Goal: Communication & Community: Ask a question

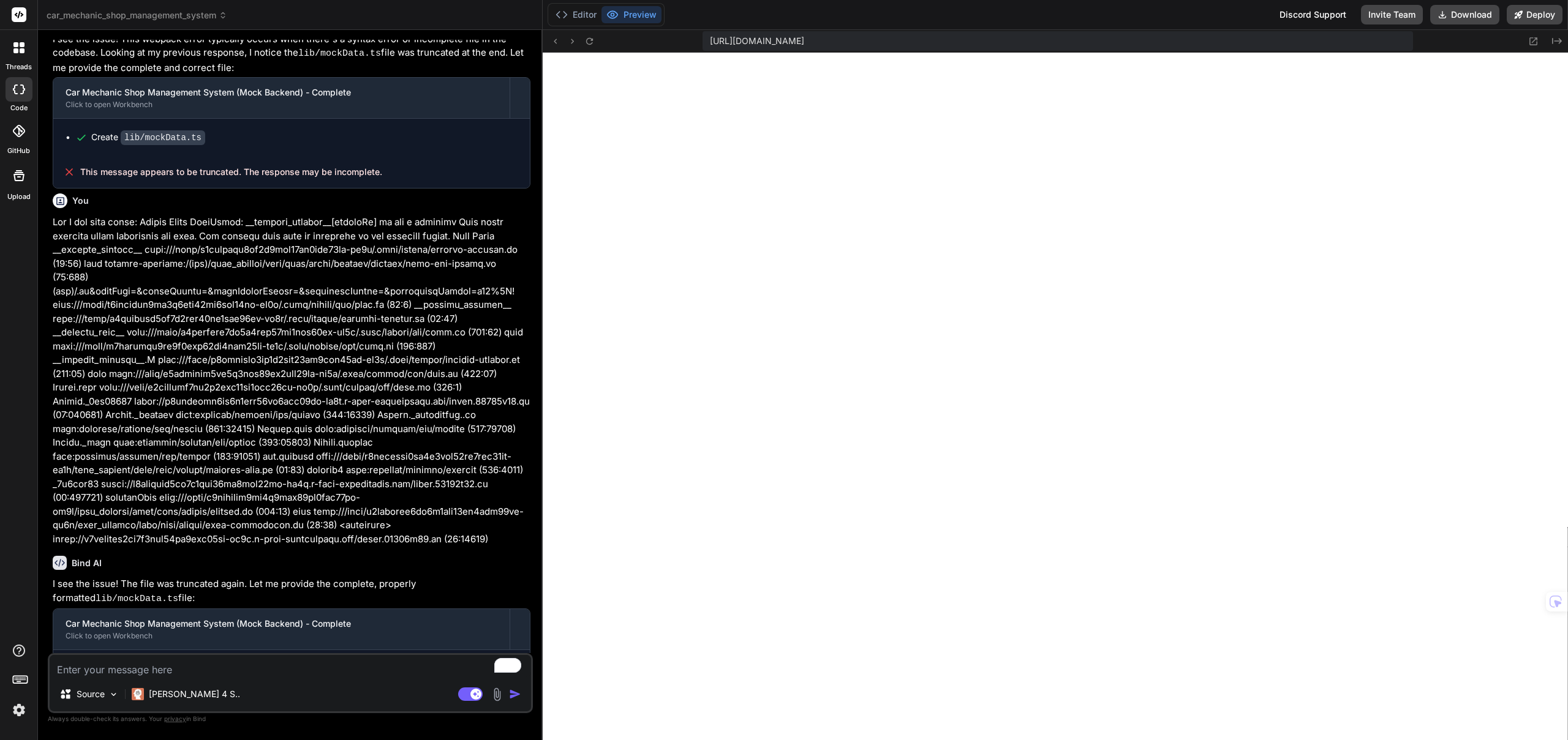
scroll to position [1718, 0]
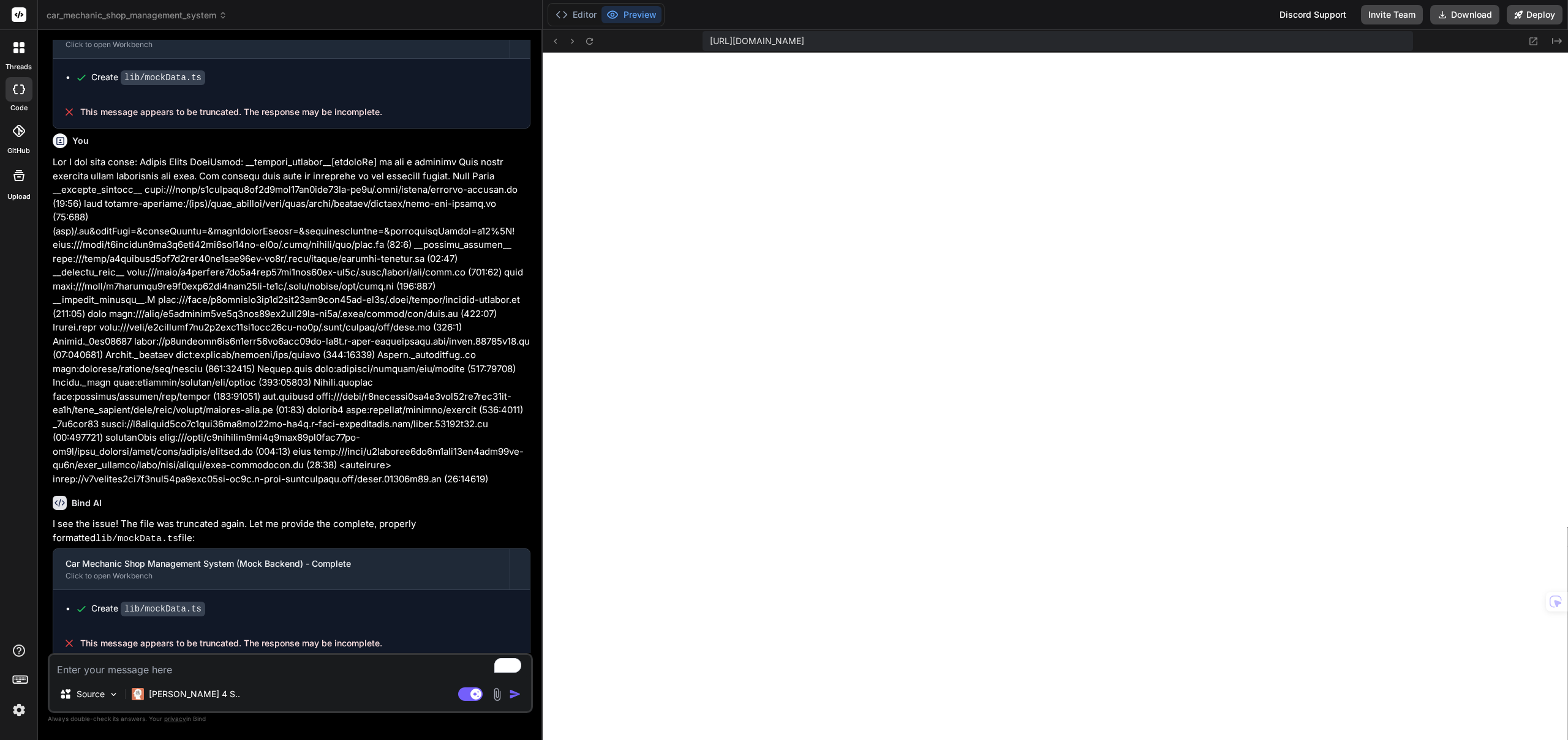
click at [16, 707] on img at bounding box center [18, 709] width 21 height 21
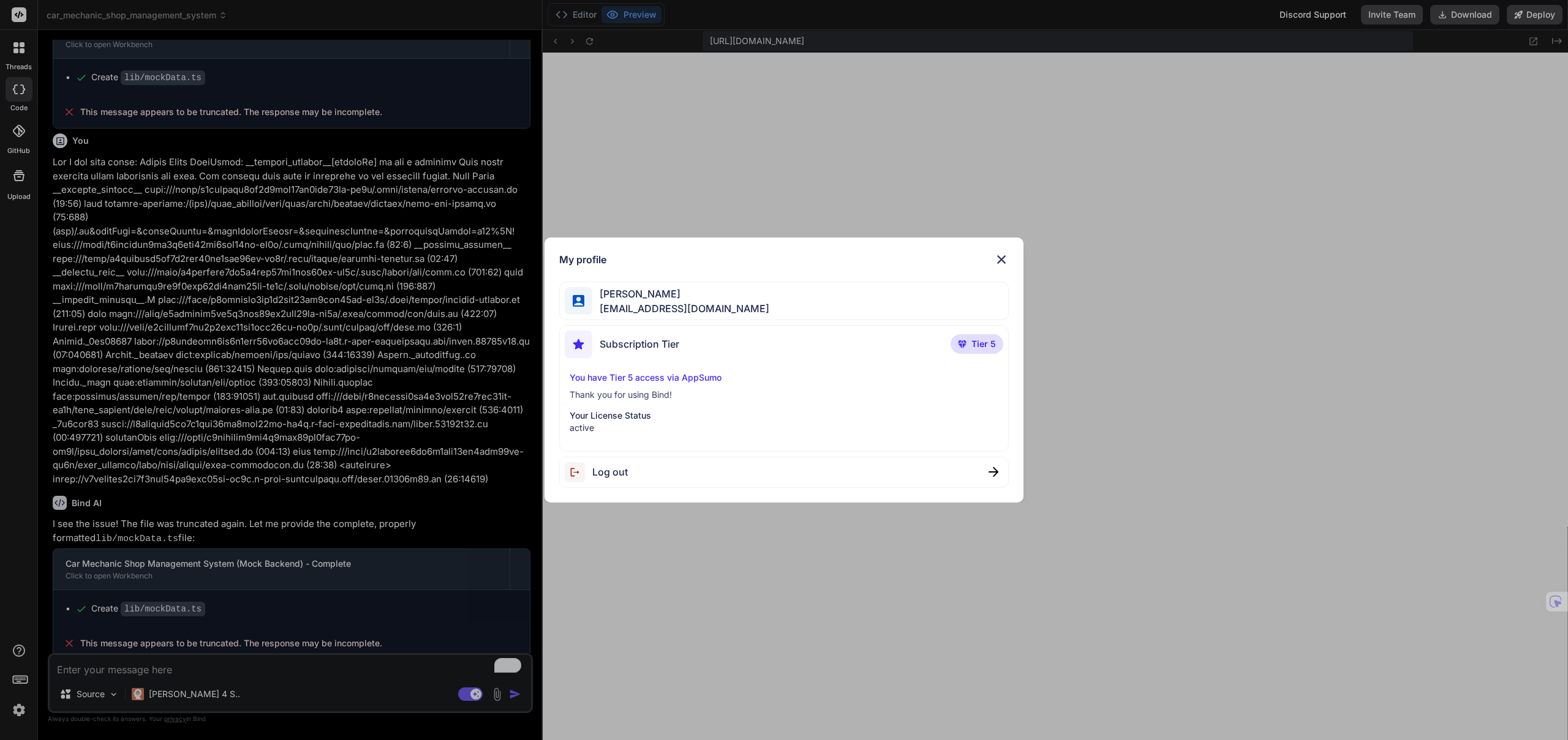
click at [624, 394] on p "Thank you for using Bind!" at bounding box center [784, 394] width 428 height 12
click at [613, 299] on span "Edwin Rubio" at bounding box center [681, 294] width 177 height 15
click at [1002, 256] on img at bounding box center [1001, 259] width 15 height 15
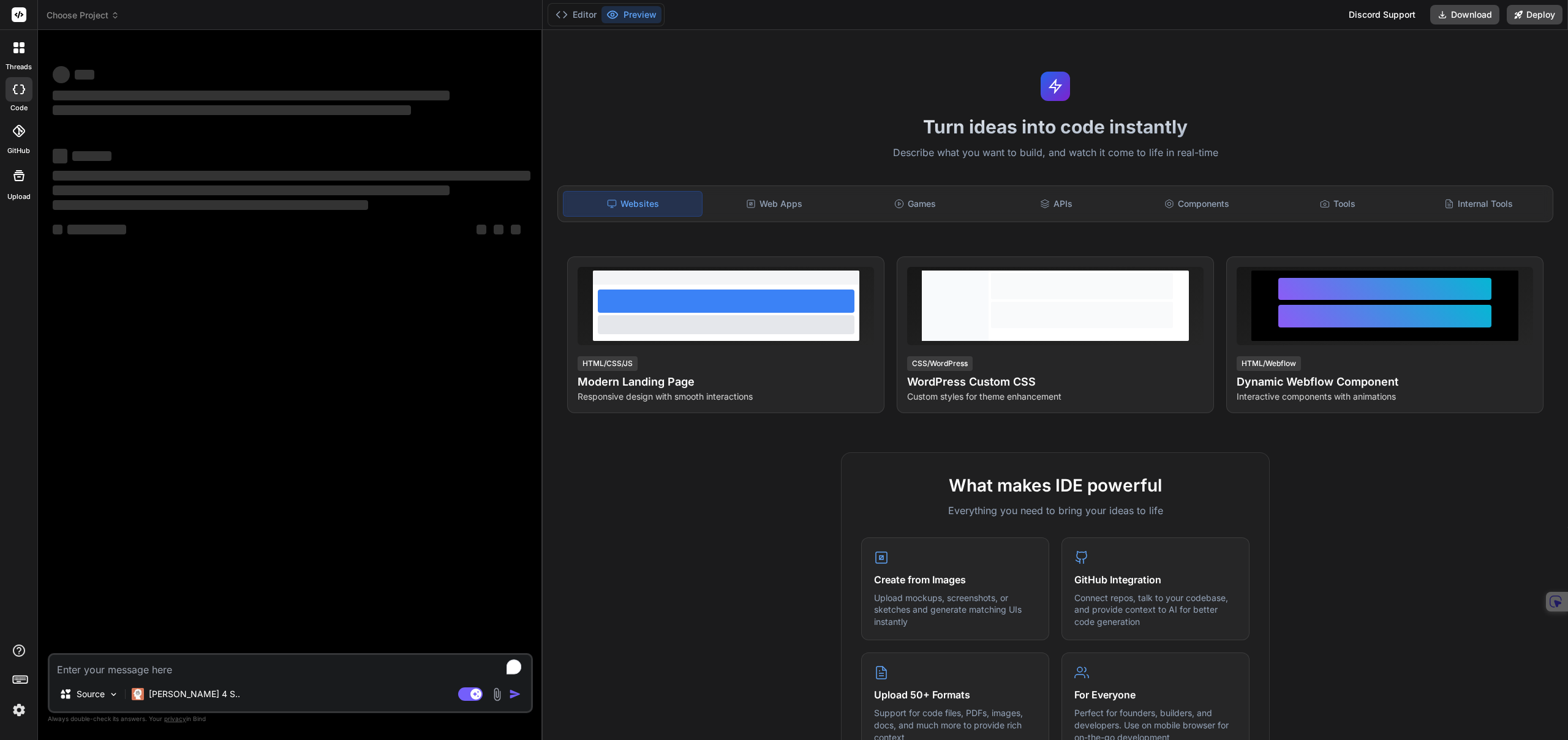
type textarea "x"
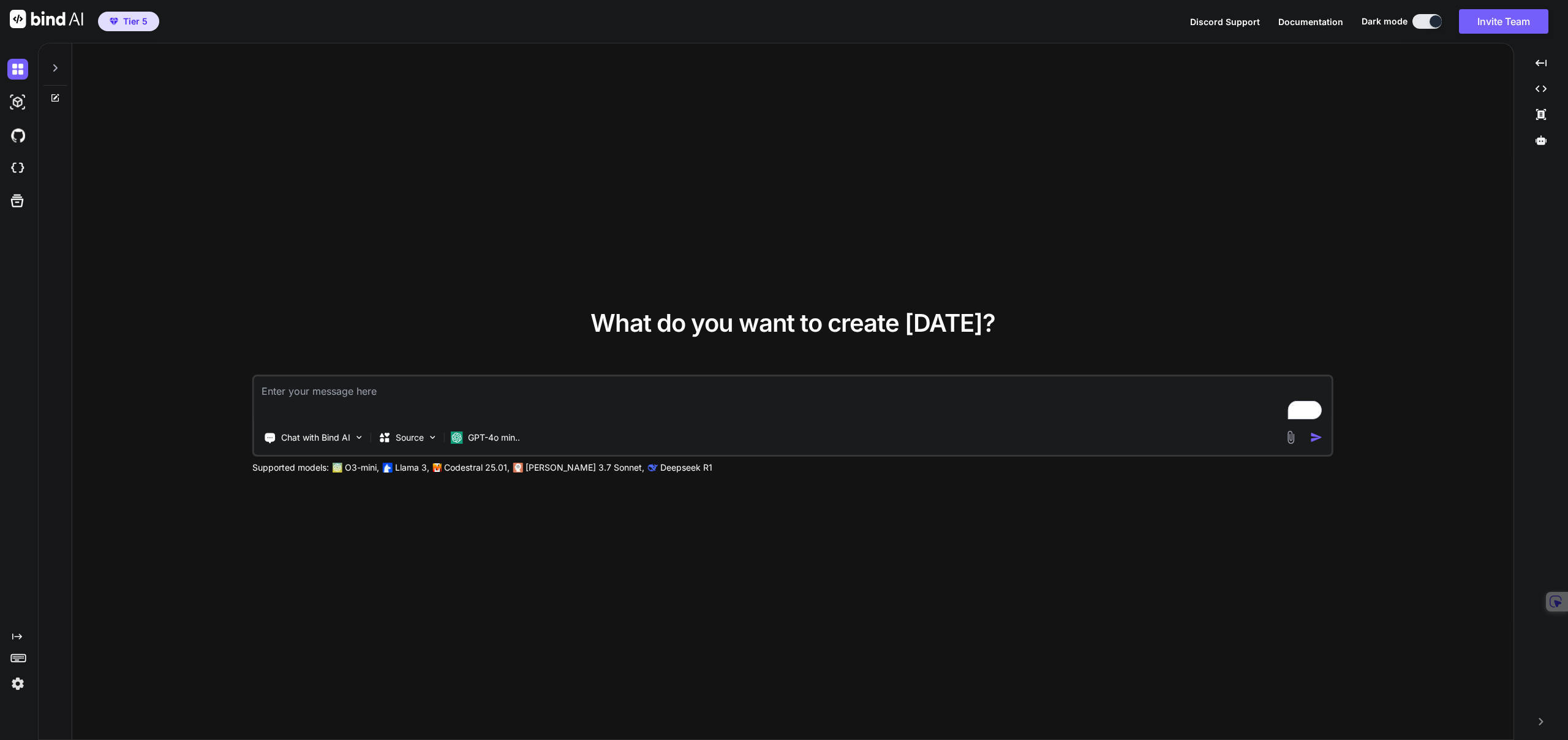
click at [18, 686] on img at bounding box center [17, 683] width 21 height 21
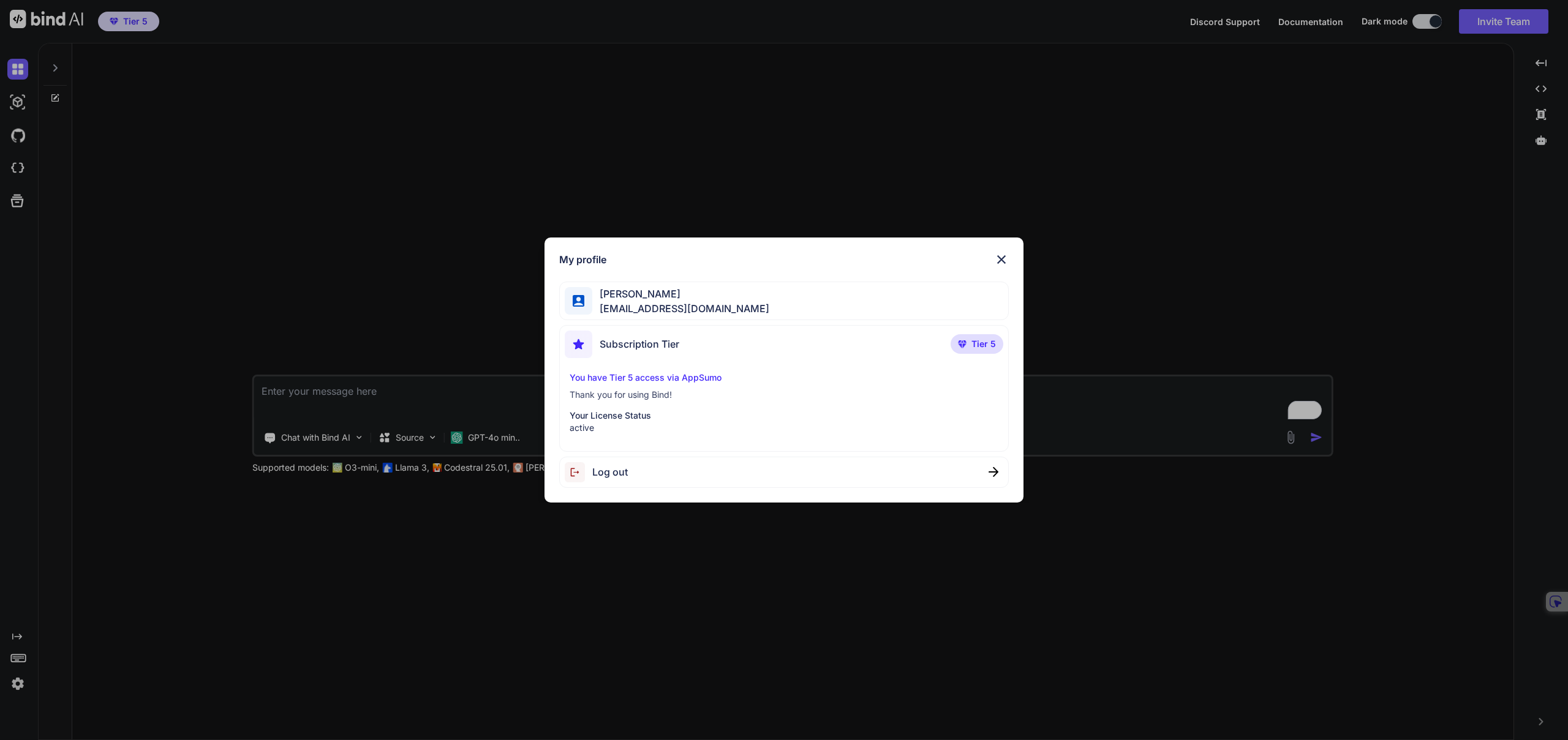
click at [596, 353] on div "Subscription Tier" at bounding box center [622, 344] width 114 height 27
click at [596, 368] on div "Subscription Tier Tier 5 You have Tier 5 access via AppSumo Thank you for using…" at bounding box center [783, 388] width 449 height 127
click at [659, 302] on span "bindai@serf.me" at bounding box center [681, 308] width 177 height 15
click at [995, 257] on img at bounding box center [1001, 259] width 15 height 15
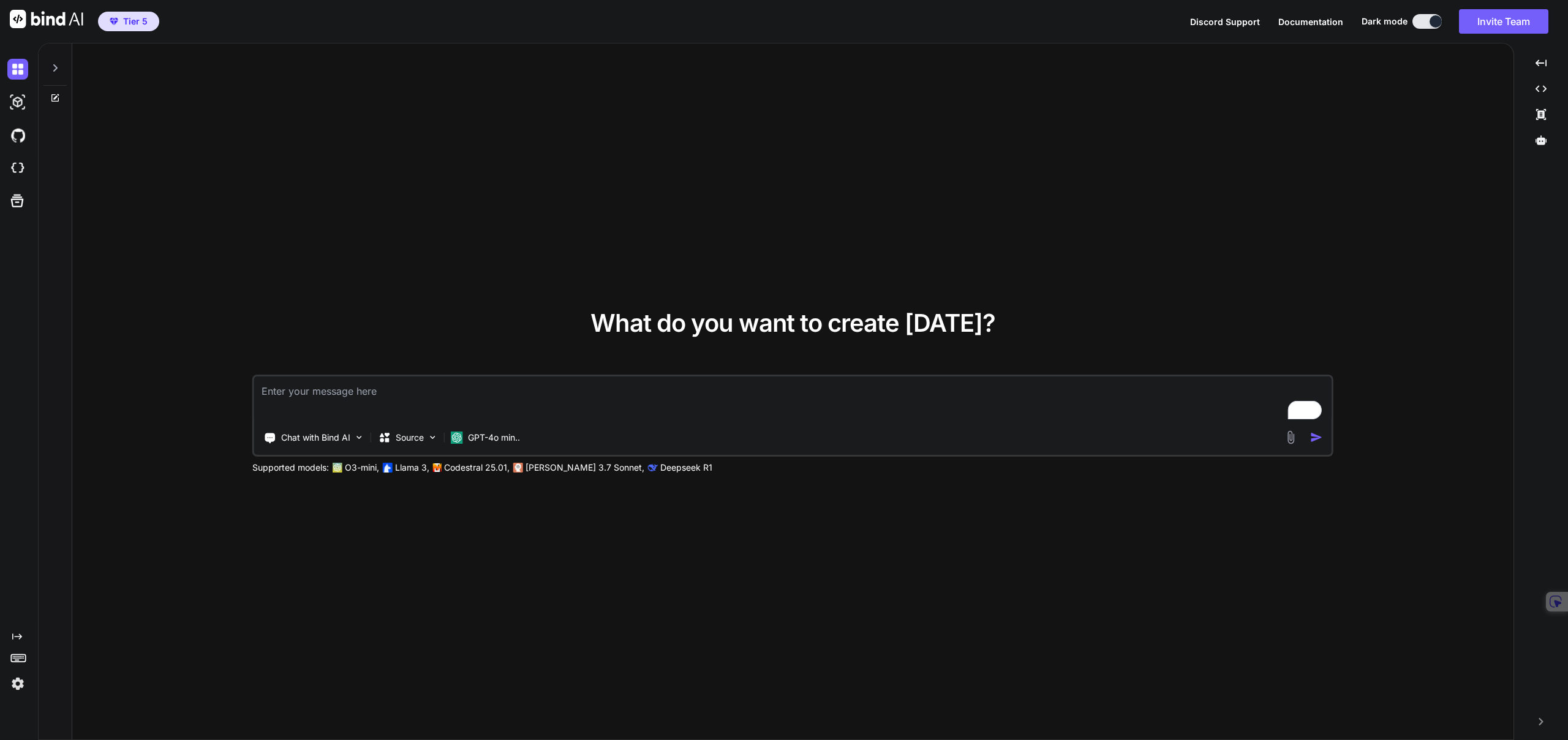
click at [16, 689] on img at bounding box center [17, 683] width 21 height 21
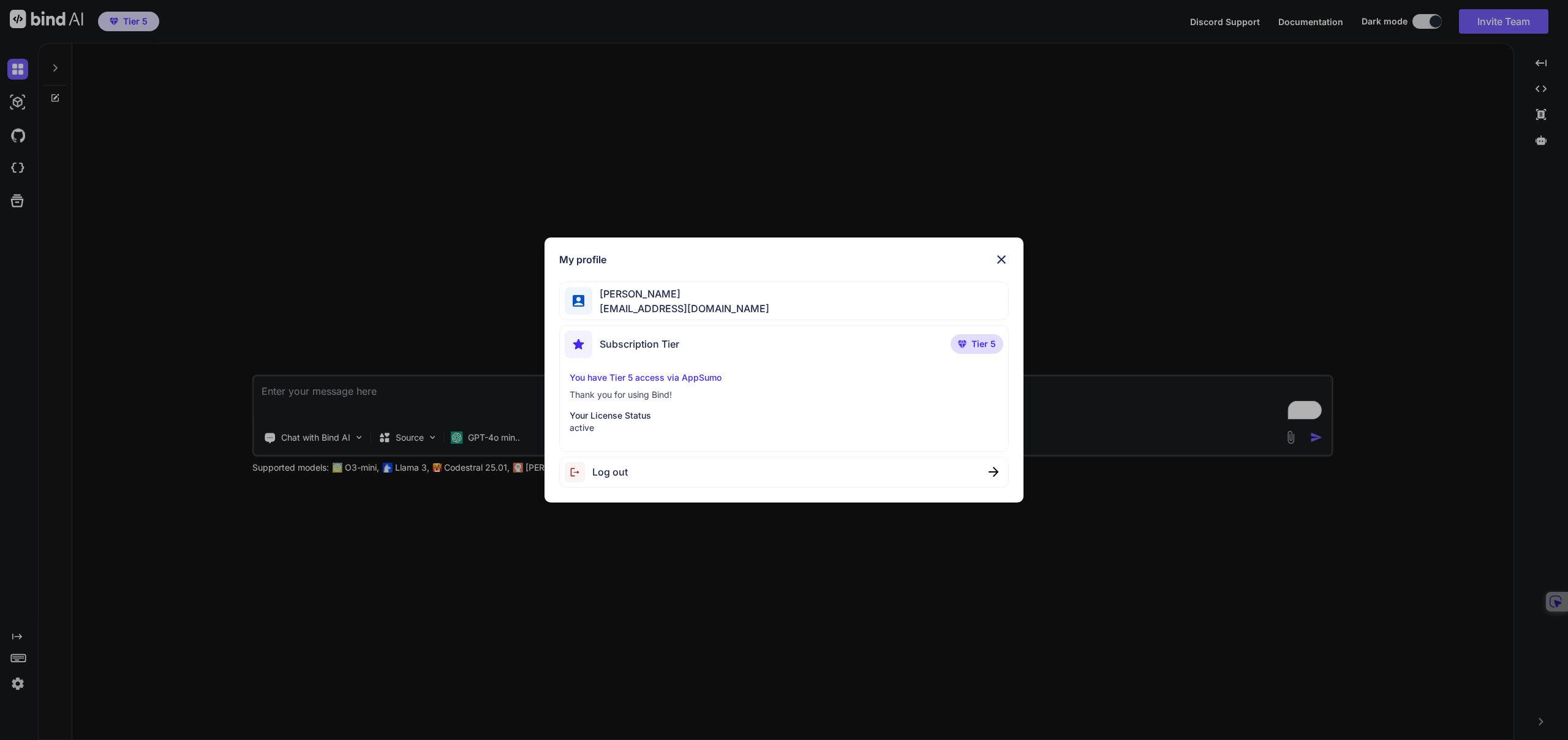
click at [91, 627] on div "My profile Edwin Rubio bindai@serf.me Subscription Tier Tier 5 You have Tier 5 …" at bounding box center [784, 370] width 1568 height 740
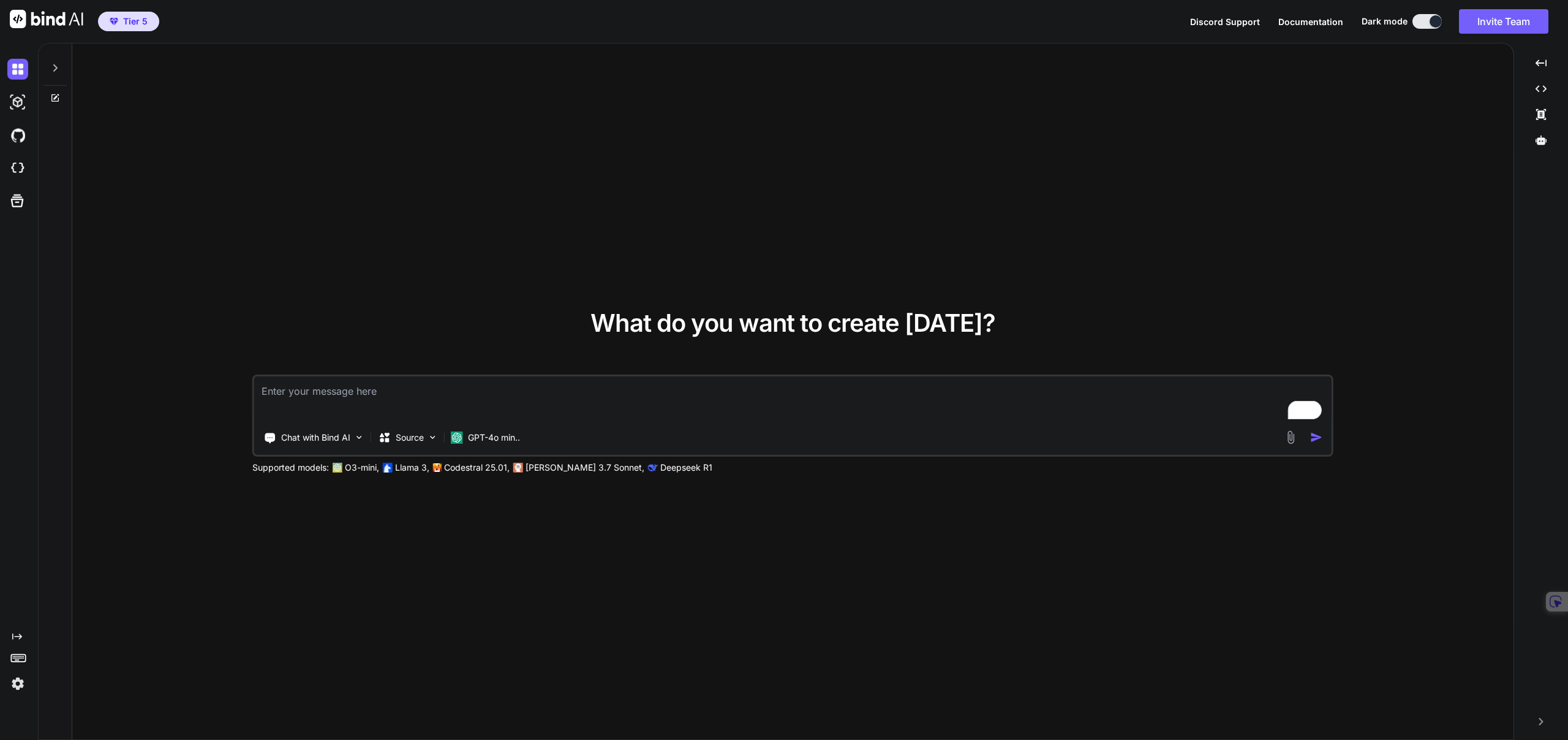
click at [57, 70] on icon at bounding box center [54, 68] width 10 height 10
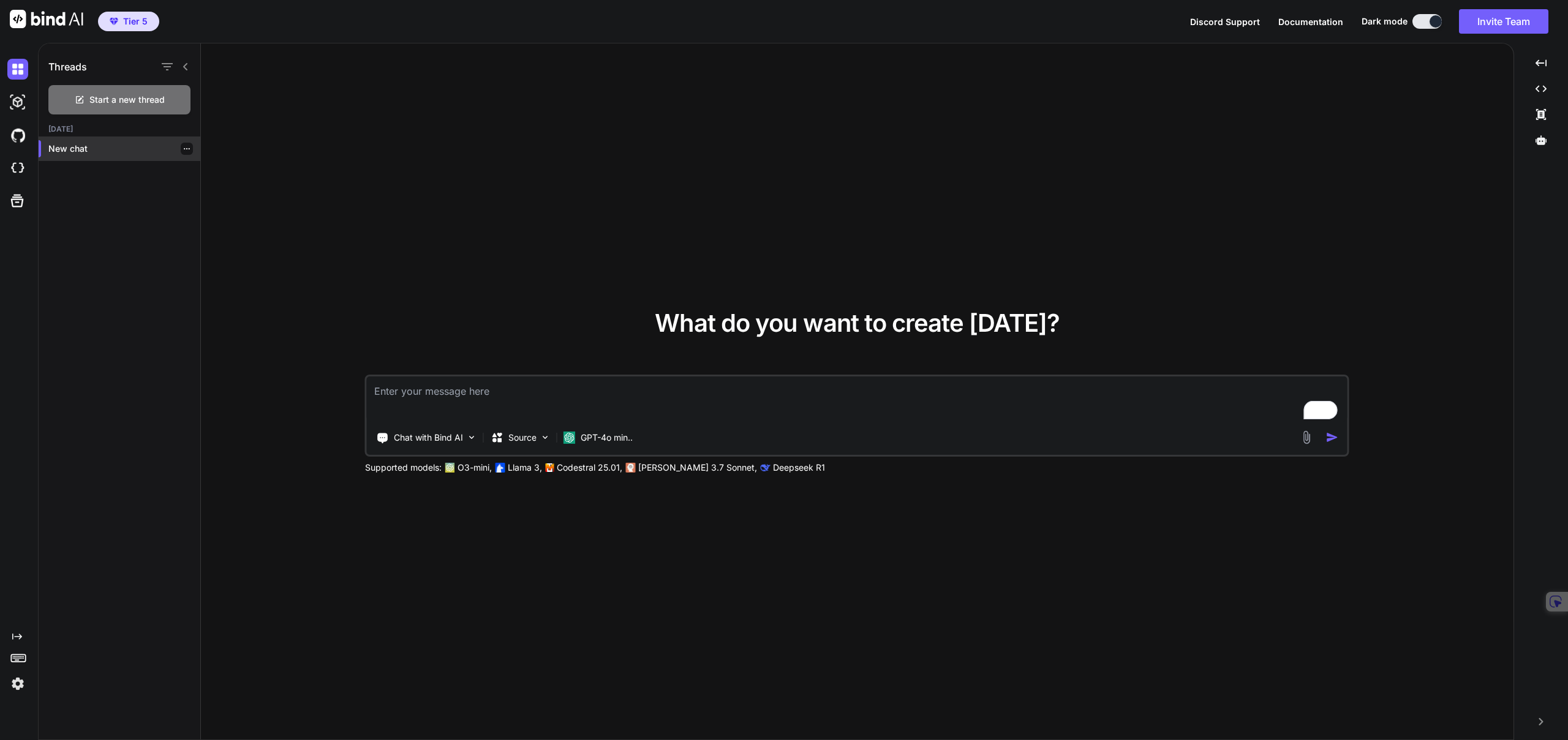
click at [61, 147] on p "New chat" at bounding box center [123, 148] width 152 height 12
type textarea "x"
